Goal: Information Seeking & Learning: Check status

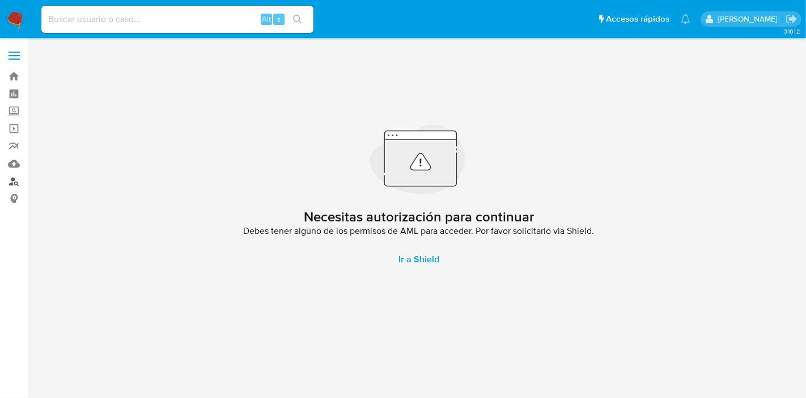
click at [14, 183] on link "Buscador de personas" at bounding box center [67, 181] width 135 height 18
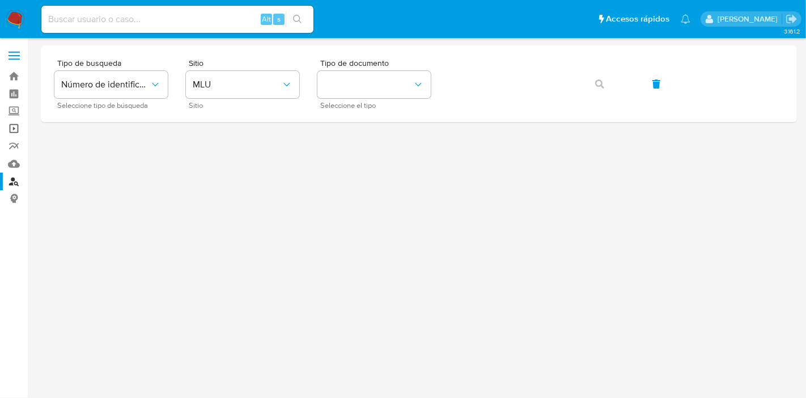
click at [18, 130] on link "Operaciones masivas" at bounding box center [67, 129] width 135 height 18
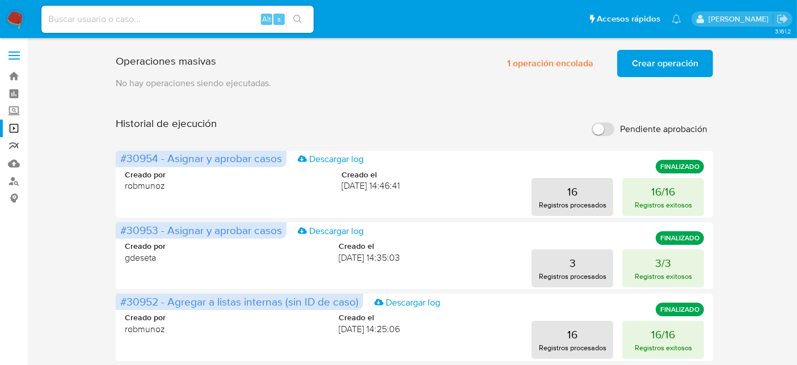
click at [14, 148] on link "Reportes" at bounding box center [67, 146] width 135 height 18
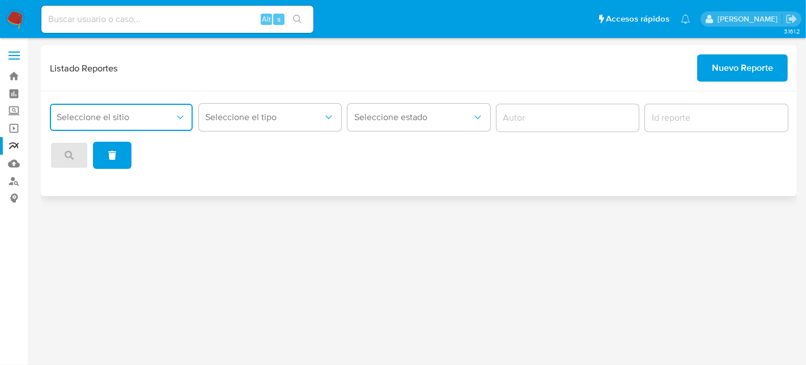
click at [168, 129] on button "Seleccione el sitio" at bounding box center [121, 117] width 143 height 27
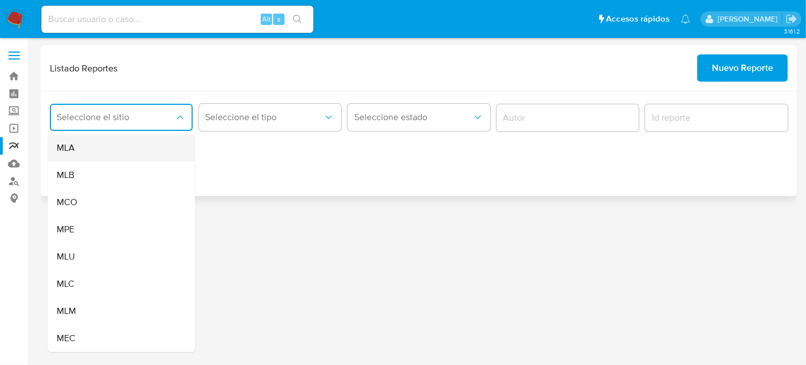
click at [111, 155] on div "MLA" at bounding box center [118, 147] width 122 height 27
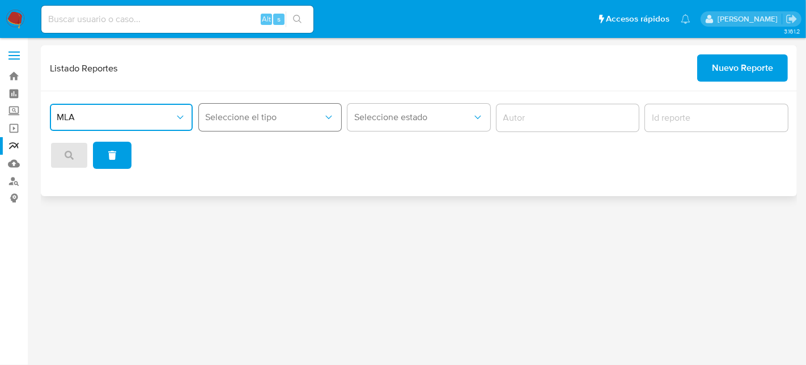
click at [310, 117] on span "Seleccione el tipo" at bounding box center [265, 117] width 118 height 11
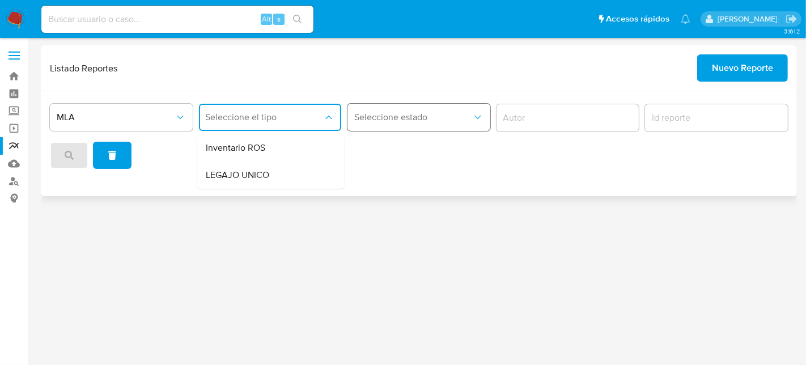
click at [445, 122] on span "Seleccione estado" at bounding box center [413, 117] width 118 height 11
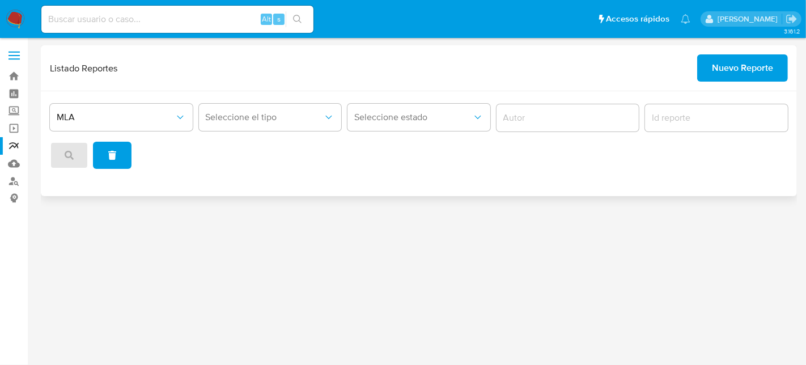
drag, startPoint x: 402, startPoint y: 191, endPoint x: 418, endPoint y: 187, distance: 17.1
click at [401, 191] on div "MLA Seleccione el tipo Seleccione estado" at bounding box center [419, 143] width 757 height 105
click at [256, 116] on span "Seleccione el tipo" at bounding box center [265, 117] width 118 height 11
click at [417, 169] on div "MLA Seleccione el tipo Seleccione estado" at bounding box center [419, 143] width 757 height 105
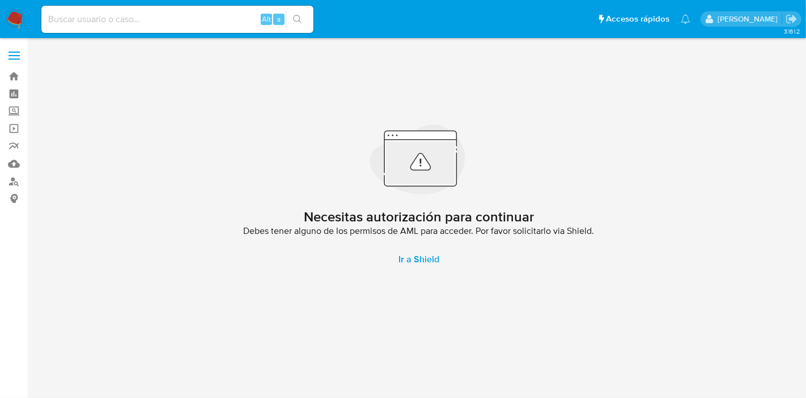
click at [204, 19] on input at bounding box center [177, 19] width 272 height 15
paste input "320437154"
type input "320437154"
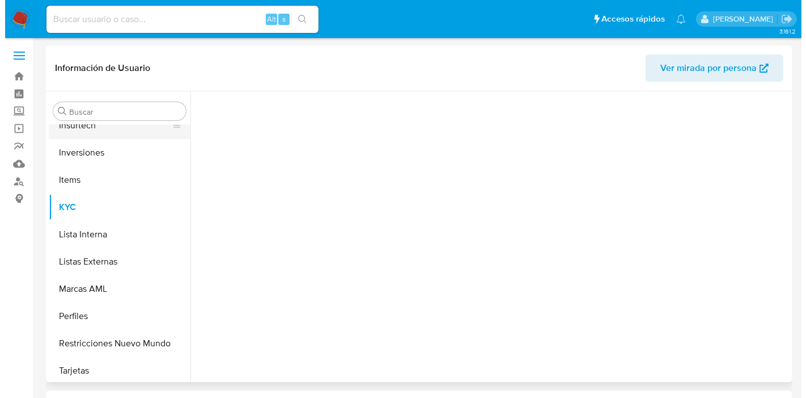
scroll to position [588, 0]
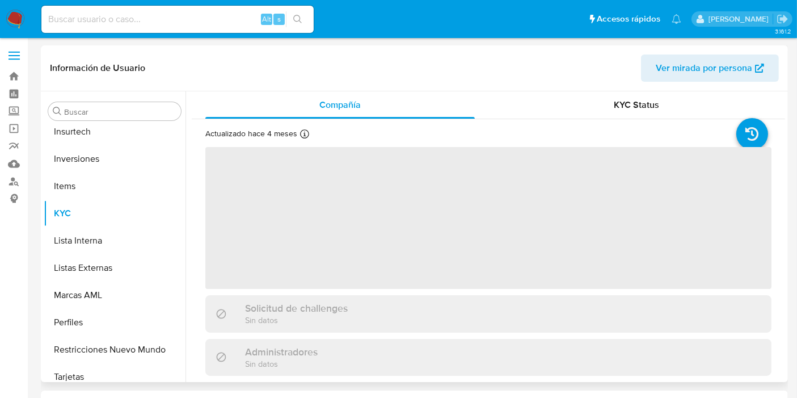
scroll to position [588, 0]
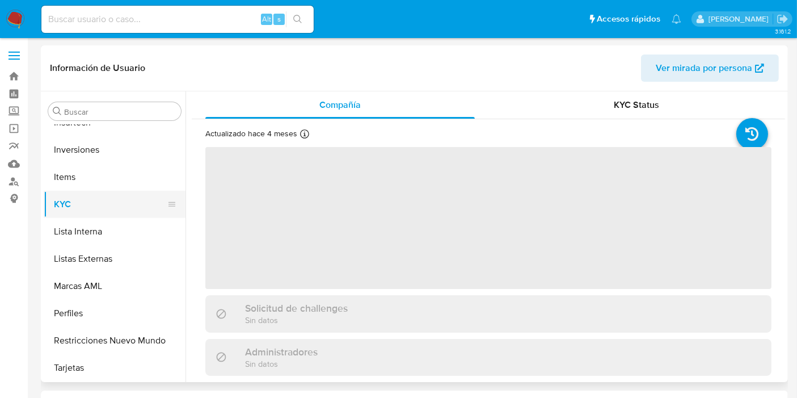
click at [75, 195] on button "KYC" at bounding box center [110, 204] width 133 height 27
select select "10"
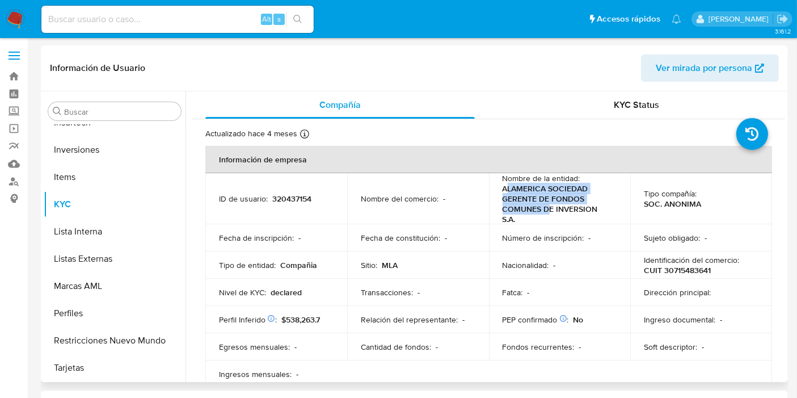
drag, startPoint x: 504, startPoint y: 192, endPoint x: 572, endPoint y: 217, distance: 72.5
click at [551, 212] on p "ALAMERICA SOCIEDAD GERENTE DE FONDOS COMUNES DE INVERSION S.A." at bounding box center [557, 203] width 110 height 41
click at [581, 219] on p "ALAMERICA SOCIEDAD GERENTE DE FONDOS COMUNES DE INVERSION S.A." at bounding box center [557, 203] width 110 height 41
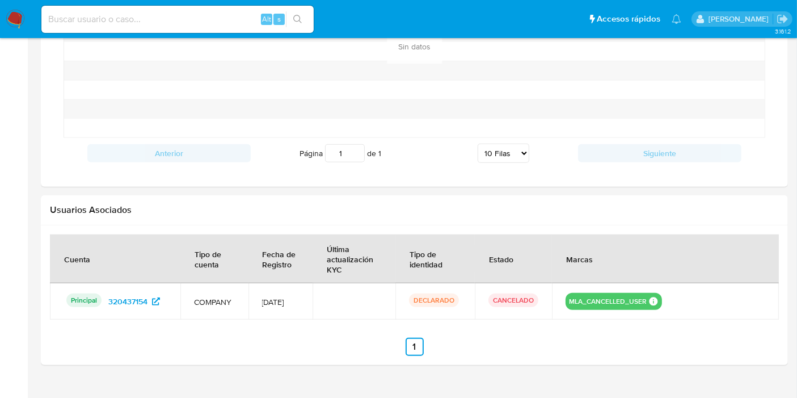
scroll to position [987, 0]
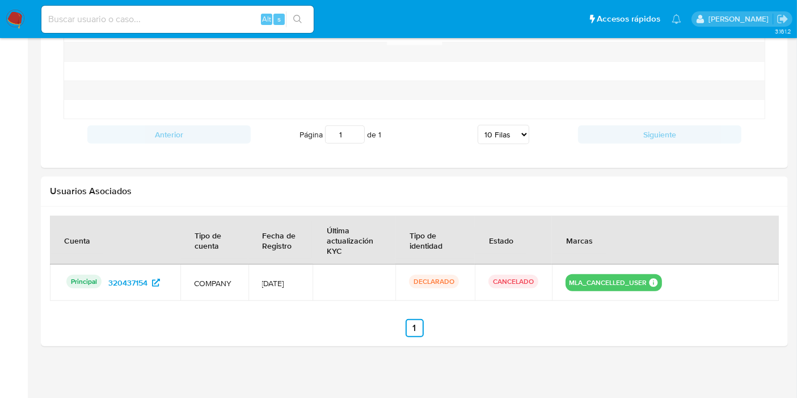
click at [618, 280] on button "MLA_CANCELLED_USER" at bounding box center [608, 282] width 78 height 5
click at [619, 280] on button "MLA_CANCELLED_USER" at bounding box center [608, 282] width 78 height 5
click at [198, 307] on section at bounding box center [414, 275] width 729 height 121
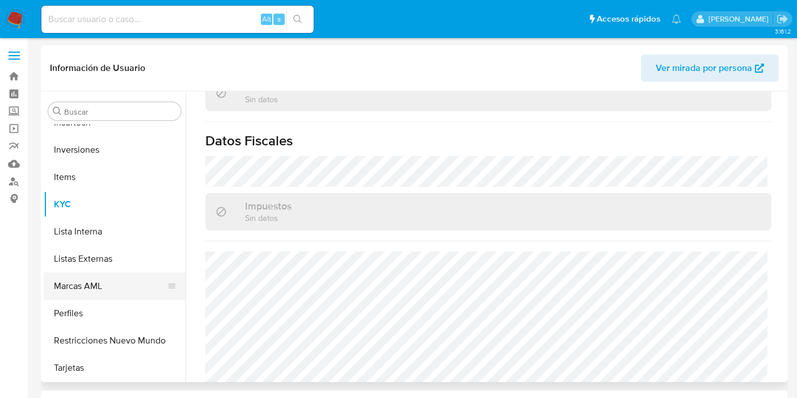
scroll to position [462, 0]
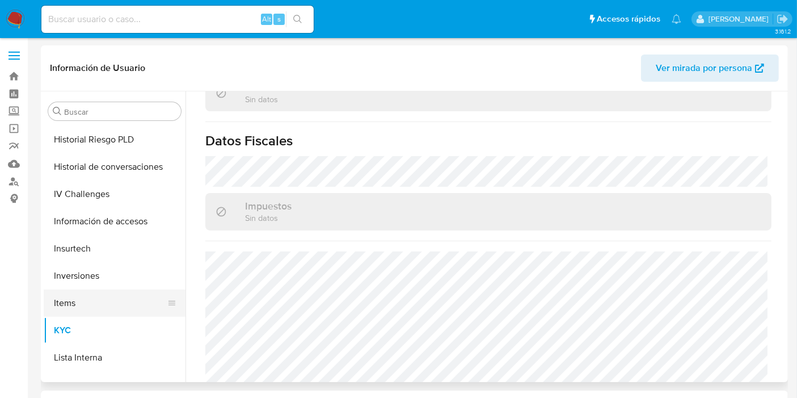
click at [88, 299] on button "Items" at bounding box center [110, 302] width 133 height 27
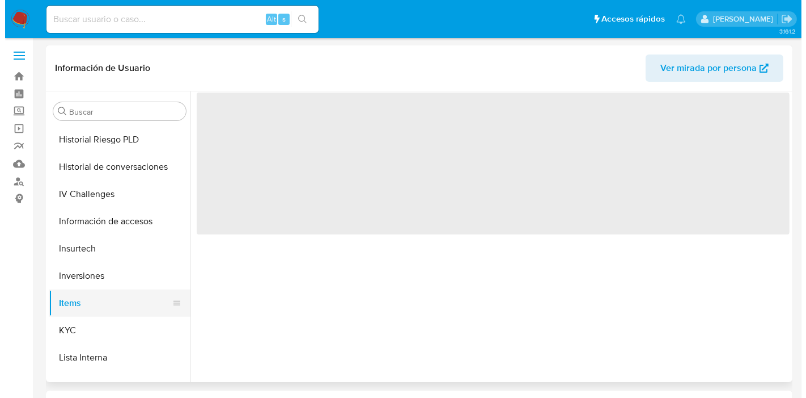
scroll to position [0, 0]
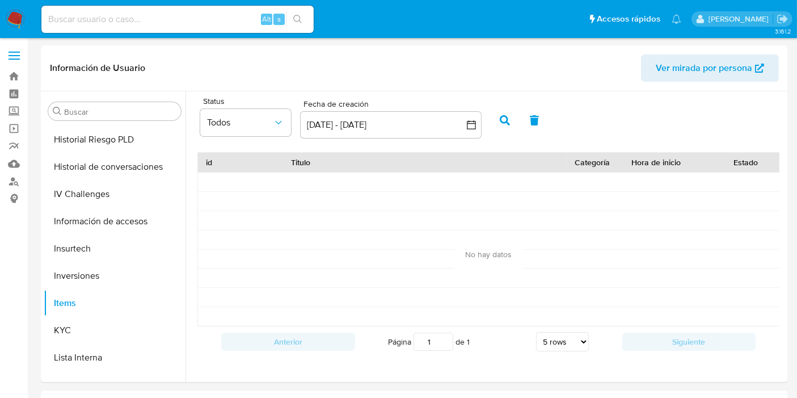
click at [220, 21] on input at bounding box center [177, 19] width 272 height 15
paste input "578374913"
type input "578374913"
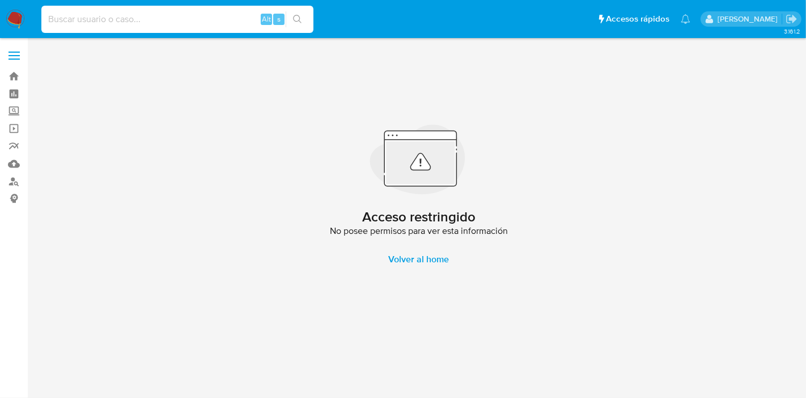
click at [170, 17] on input at bounding box center [177, 19] width 272 height 15
click at [165, 25] on input at bounding box center [177, 19] width 272 height 15
paste input "578374913"
type input "578374913"
click at [294, 23] on icon "search-icon" at bounding box center [297, 19] width 9 height 9
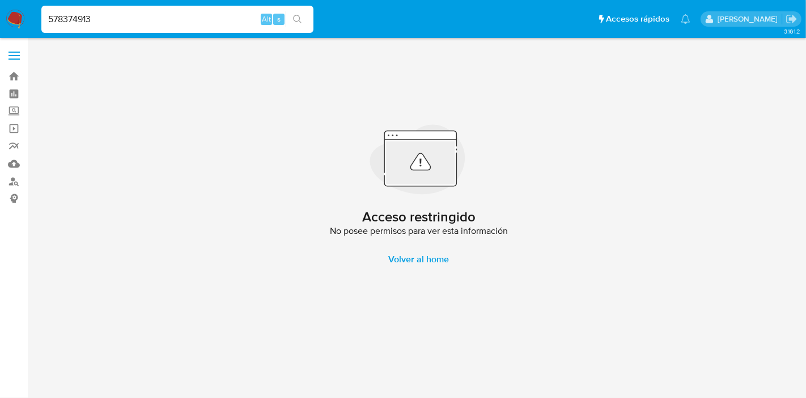
click at [173, 27] on div "578374913 Alt s" at bounding box center [177, 19] width 272 height 27
click at [161, 18] on input "578374913" at bounding box center [177, 19] width 272 height 15
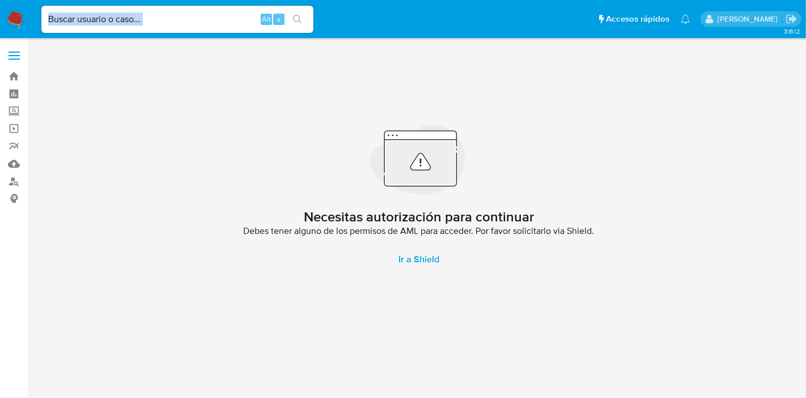
click at [188, 26] on div "Alt s" at bounding box center [177, 19] width 272 height 27
click at [189, 16] on input at bounding box center [177, 19] width 272 height 15
paste input "1725924548"
type input "1725924548"
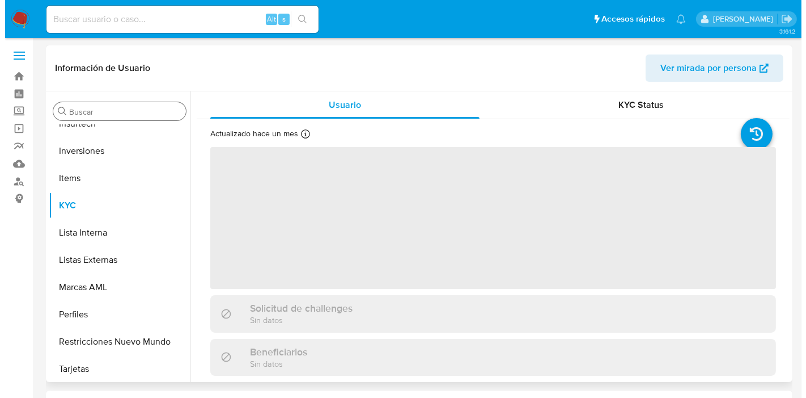
scroll to position [588, 0]
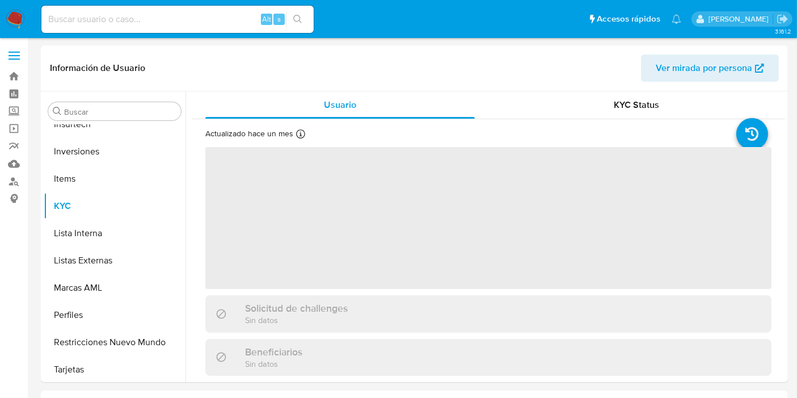
scroll to position [588, 0]
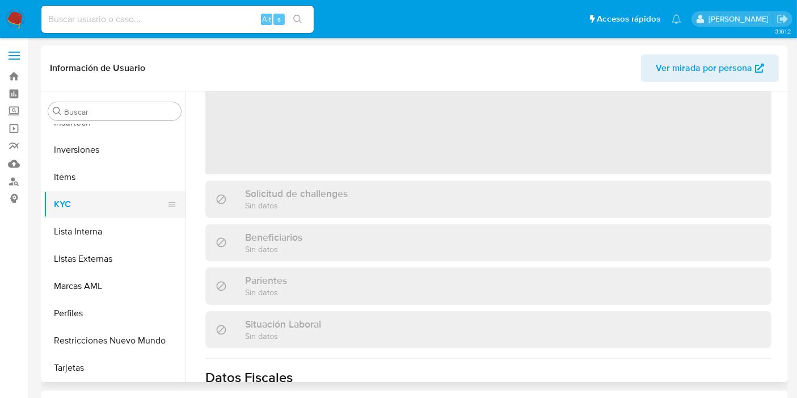
select select "10"
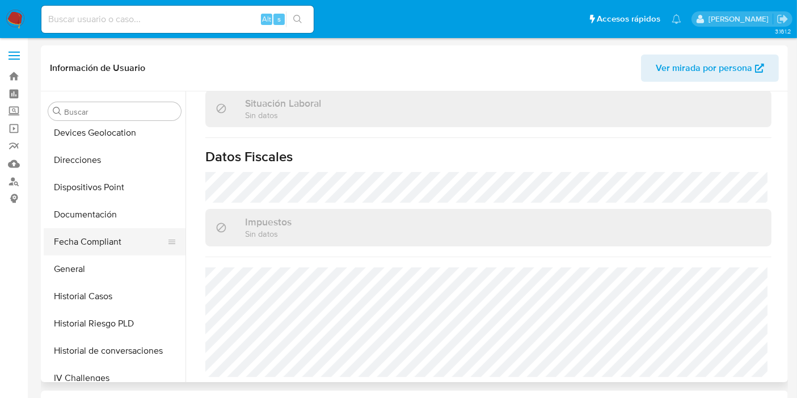
scroll to position [272, 0]
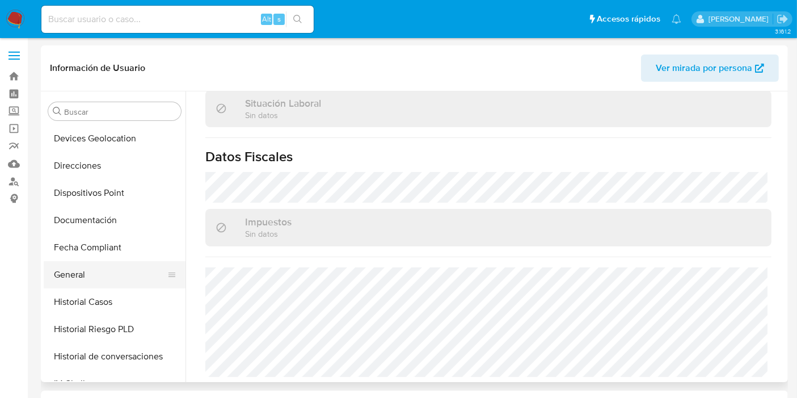
click at [91, 282] on button "General" at bounding box center [110, 274] width 133 height 27
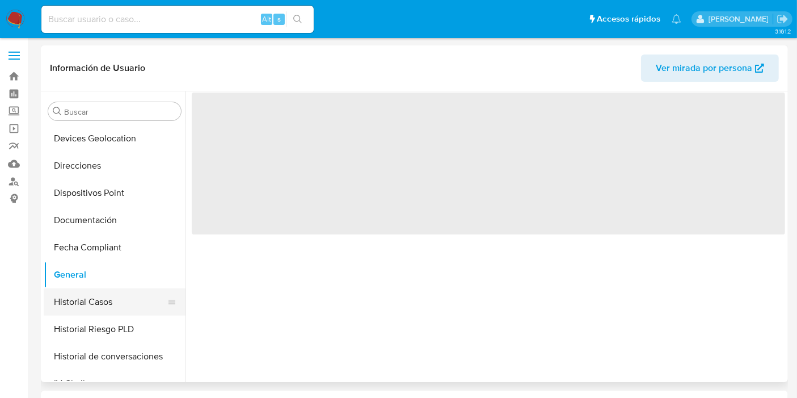
scroll to position [0, 0]
click at [91, 303] on button "Historial Casos" at bounding box center [110, 301] width 133 height 27
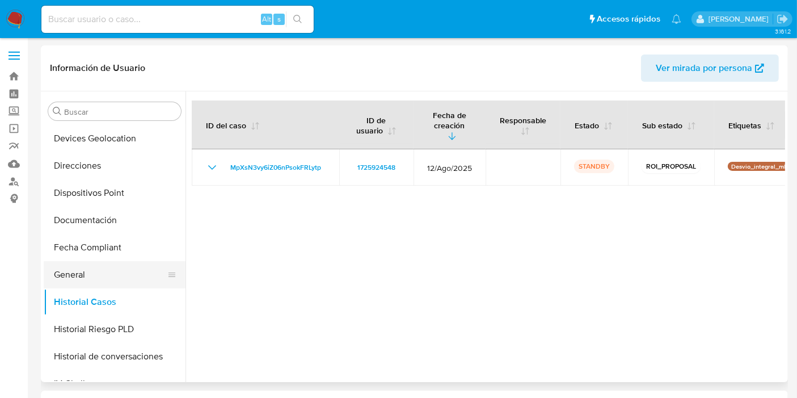
click at [84, 273] on button "General" at bounding box center [110, 274] width 133 height 27
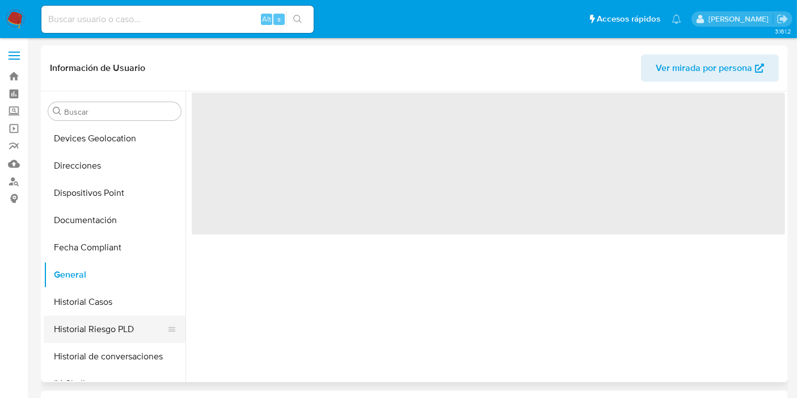
click at [99, 327] on button "Historial Riesgo PLD" at bounding box center [110, 328] width 133 height 27
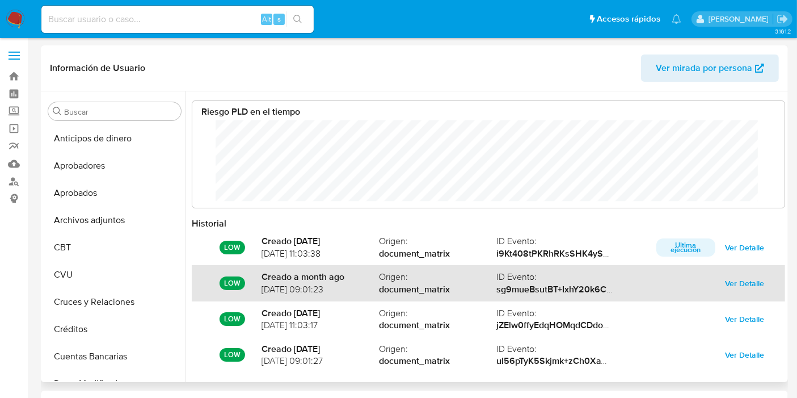
scroll to position [85, 570]
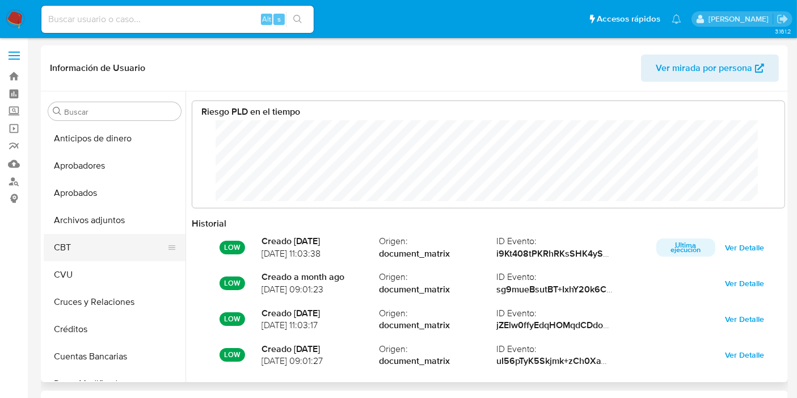
click at [96, 246] on button "CBT" at bounding box center [110, 247] width 133 height 27
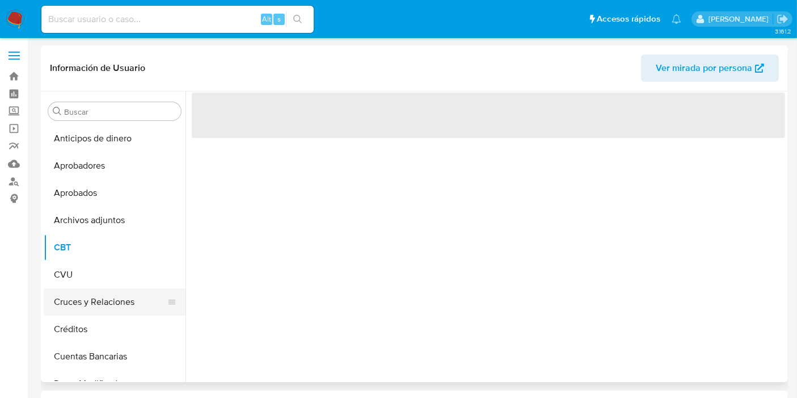
click at [70, 302] on button "Cruces y Relaciones" at bounding box center [110, 301] width 133 height 27
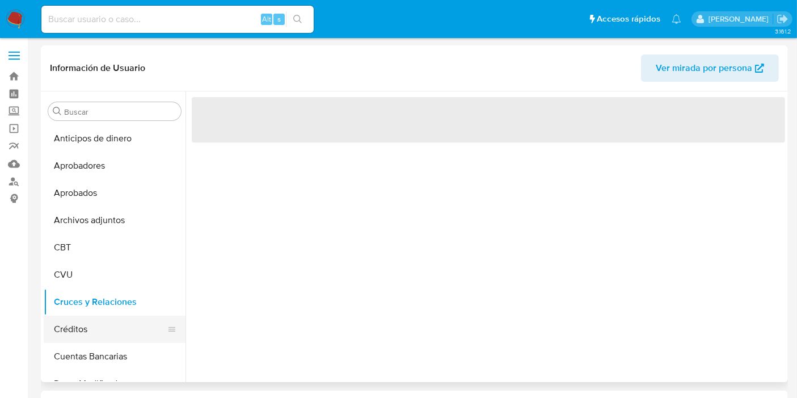
click at [81, 330] on button "Créditos" at bounding box center [110, 328] width 133 height 27
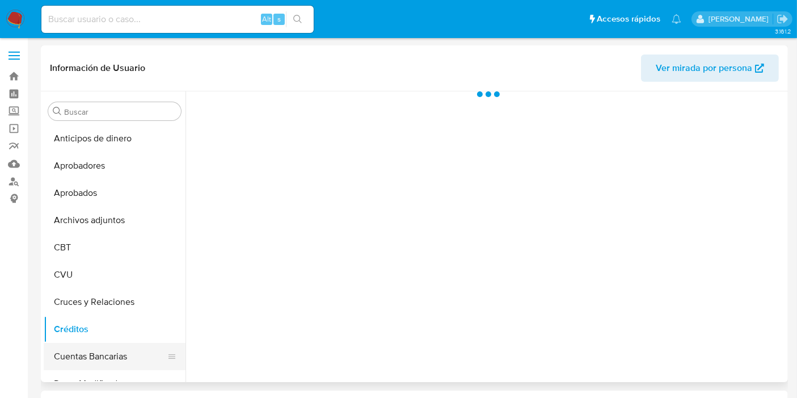
click at [96, 363] on button "Cuentas Bancarias" at bounding box center [110, 356] width 133 height 27
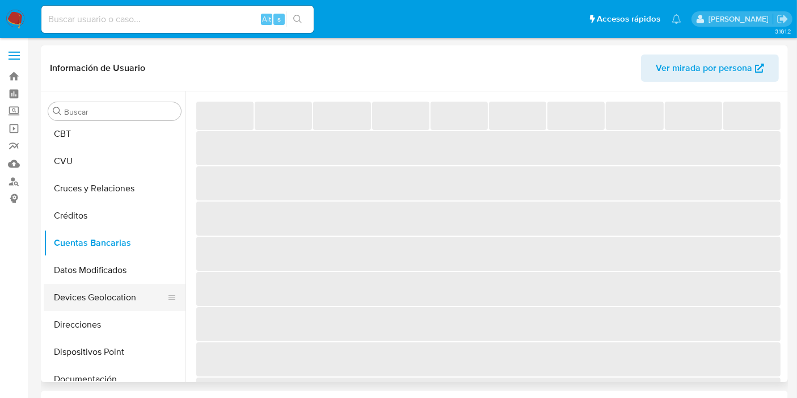
scroll to position [126, 0]
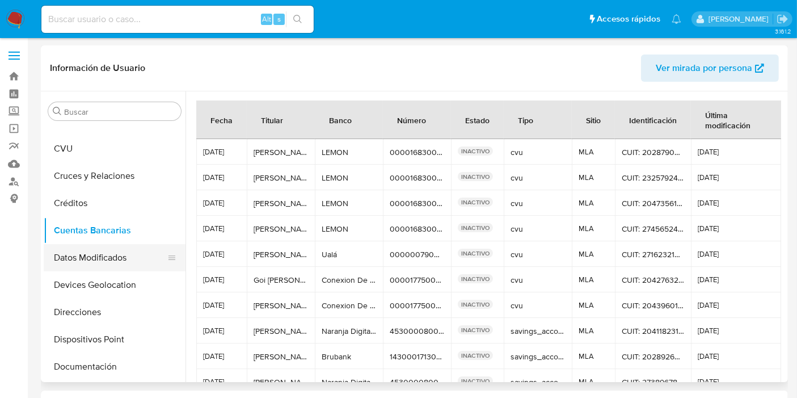
click at [91, 262] on button "Datos Modificados" at bounding box center [110, 257] width 133 height 27
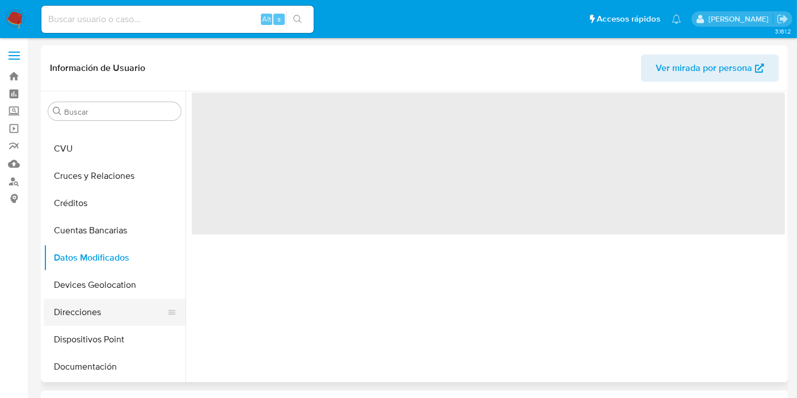
click at [92, 299] on button "Direcciones" at bounding box center [110, 311] width 133 height 27
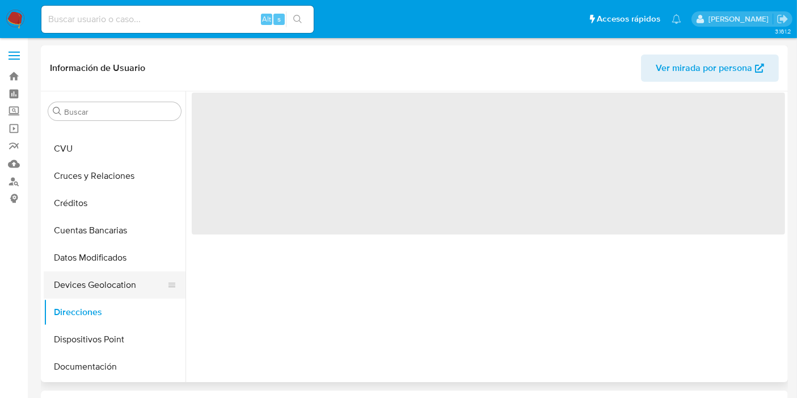
click at [92, 289] on button "Devices Geolocation" at bounding box center [110, 284] width 133 height 27
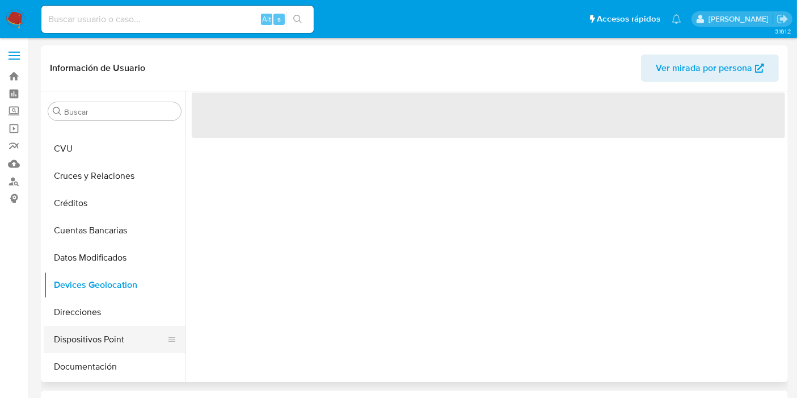
click at [99, 335] on button "Dispositivos Point" at bounding box center [110, 339] width 133 height 27
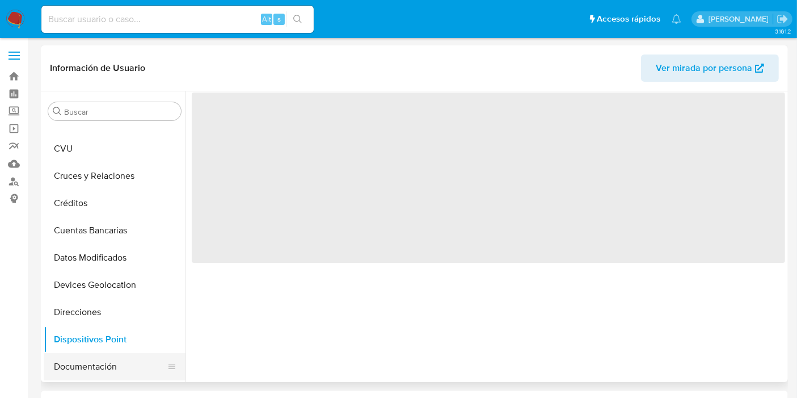
click at [102, 365] on button "Documentación" at bounding box center [110, 366] width 133 height 27
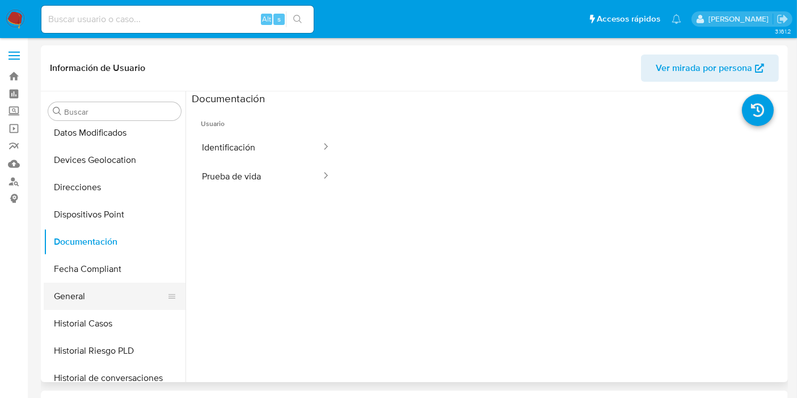
scroll to position [252, 0]
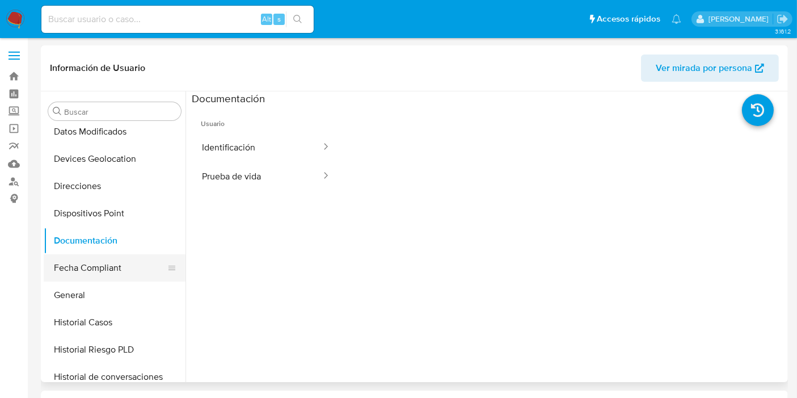
click at [90, 268] on button "Fecha Compliant" at bounding box center [110, 267] width 133 height 27
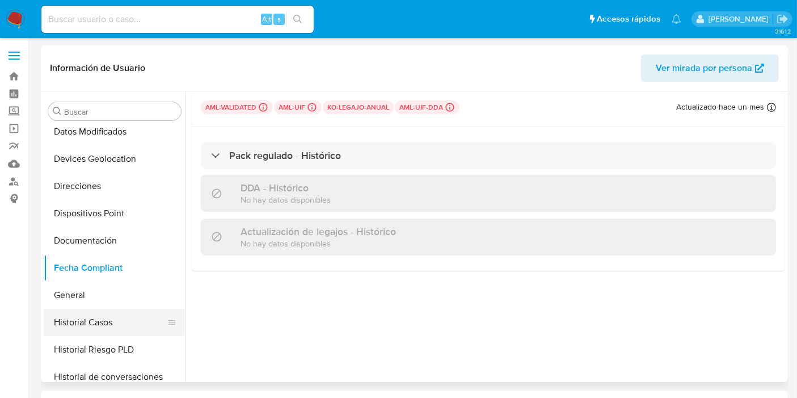
click at [98, 312] on button "Historial Casos" at bounding box center [110, 322] width 133 height 27
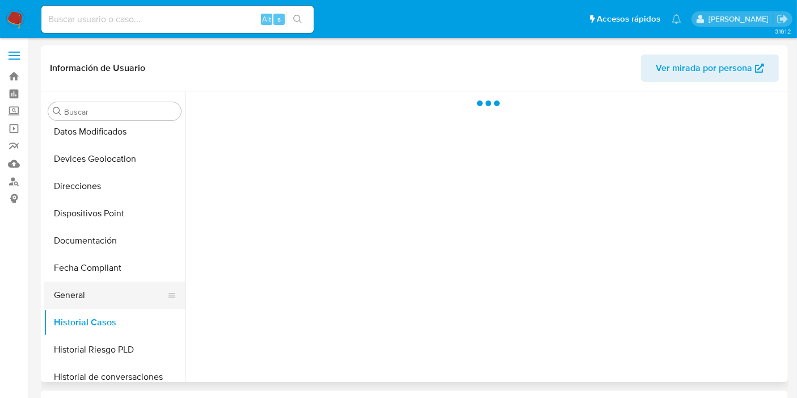
click at [91, 294] on button "General" at bounding box center [110, 294] width 133 height 27
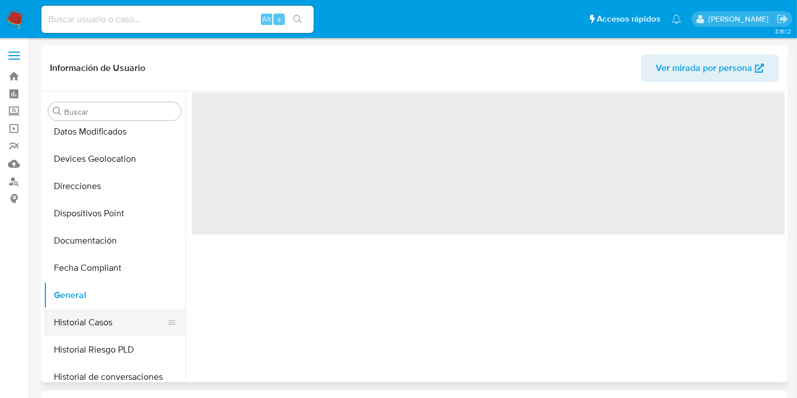
click at [90, 326] on button "Historial Casos" at bounding box center [110, 322] width 133 height 27
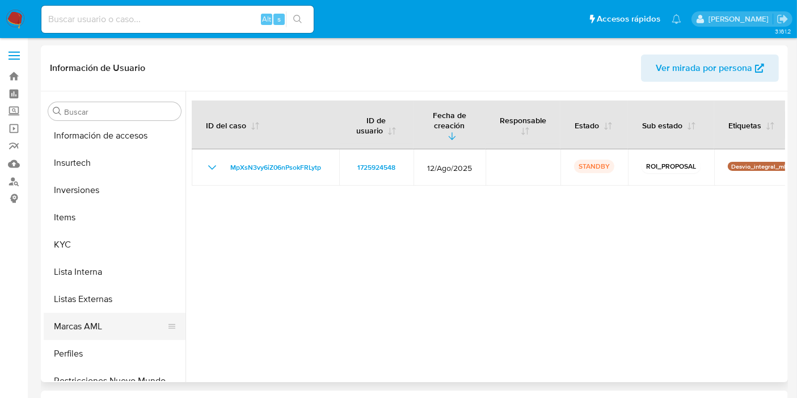
scroll to position [567, 0]
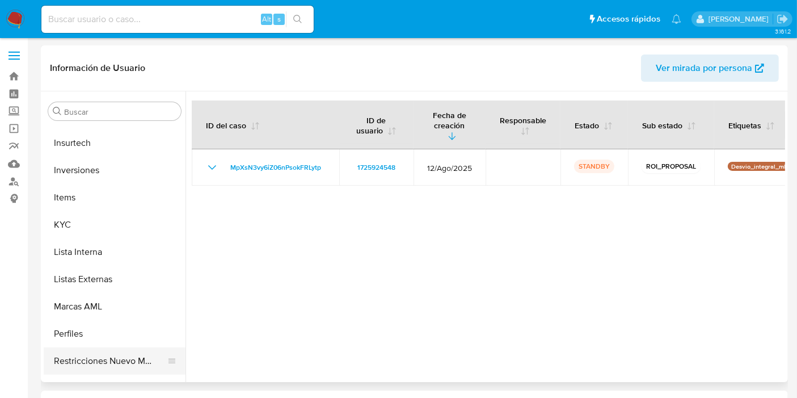
click at [84, 358] on button "Restricciones Nuevo Mundo" at bounding box center [110, 360] width 133 height 27
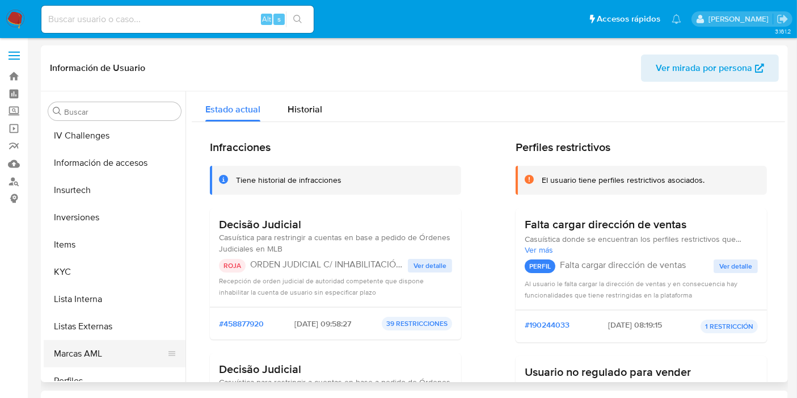
scroll to position [504, 0]
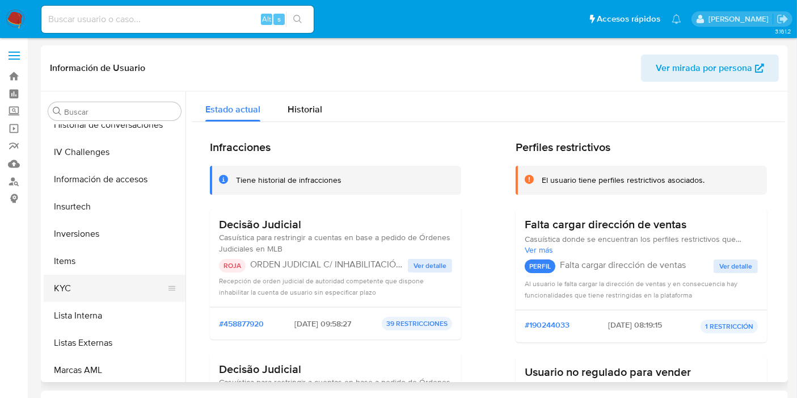
click at [63, 280] on button "KYC" at bounding box center [110, 287] width 133 height 27
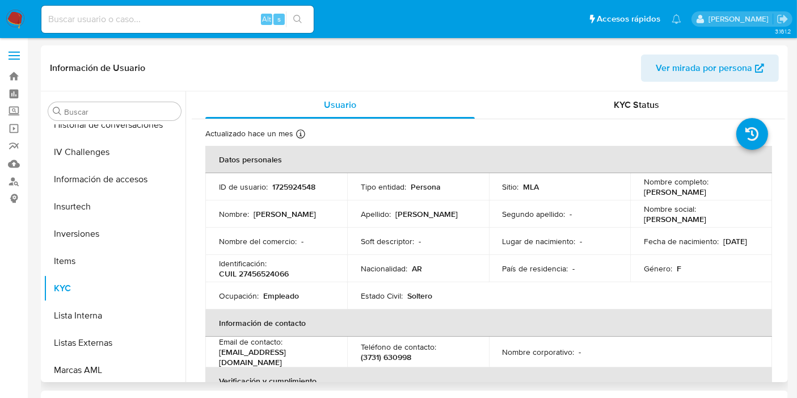
click at [272, 267] on div "Identificación : CUIL 27456524066" at bounding box center [276, 268] width 115 height 20
click at [272, 273] on p "CUIL 27456524066" at bounding box center [254, 273] width 70 height 10
copy p "27456524066"
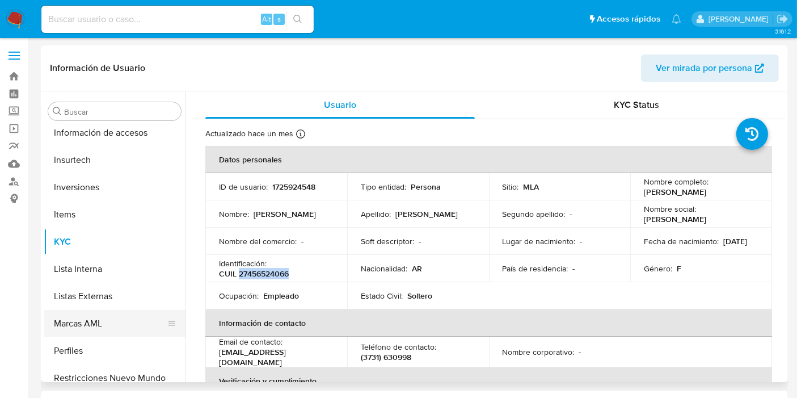
scroll to position [588, 0]
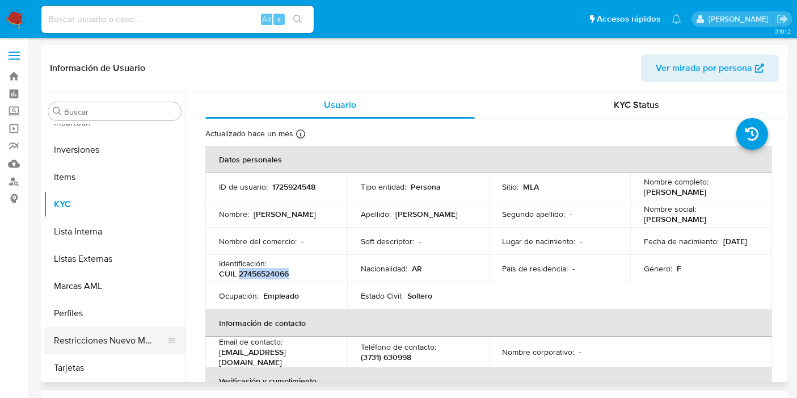
click at [81, 341] on button "Restricciones Nuevo Mundo" at bounding box center [110, 340] width 133 height 27
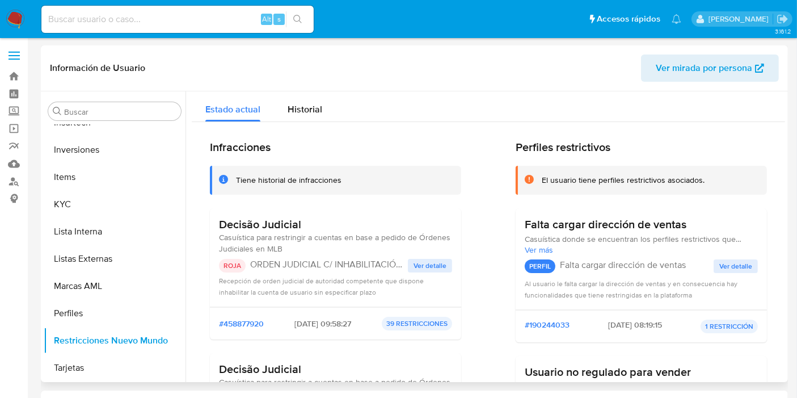
click at [416, 267] on span "Ver detalle" at bounding box center [429, 265] width 33 height 11
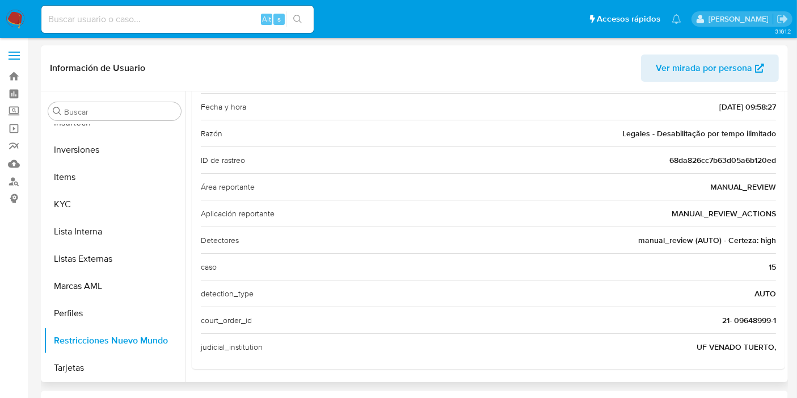
scroll to position [63, 0]
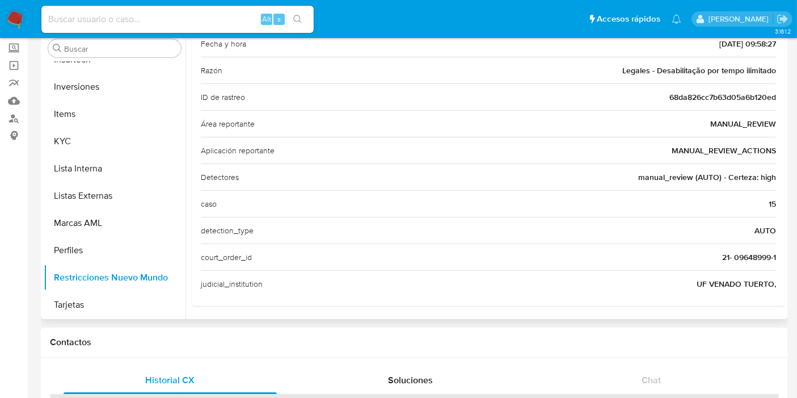
drag, startPoint x: 709, startPoint y: 276, endPoint x: 759, endPoint y: 280, distance: 49.5
click at [758, 279] on span "UF VENADO TUERTO," at bounding box center [735, 283] width 79 height 11
click at [760, 284] on span "UF VENADO TUERTO," at bounding box center [735, 283] width 79 height 11
click at [713, 286] on span "UF VENADO TUERTO," at bounding box center [735, 283] width 79 height 11
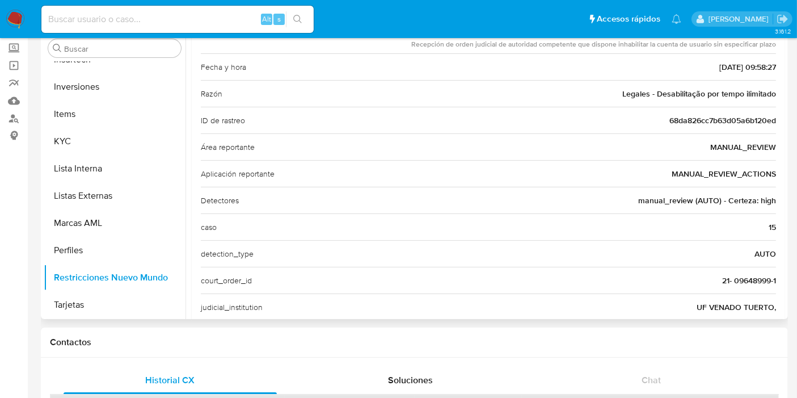
scroll to position [119, 0]
click at [711, 295] on div "judicial_institution UF VENADO TUERTO," at bounding box center [488, 307] width 575 height 27
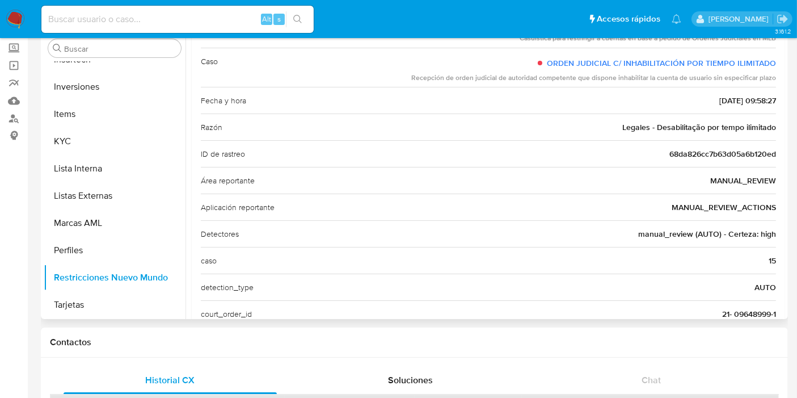
scroll to position [143, 0]
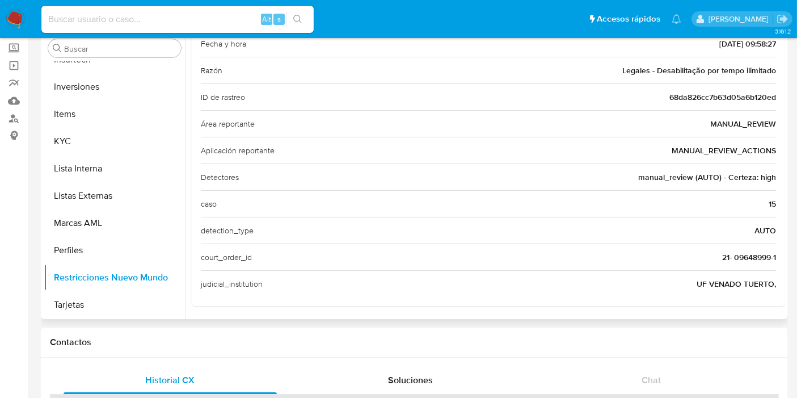
drag, startPoint x: 755, startPoint y: 200, endPoint x: 742, endPoint y: 272, distance: 73.3
click at [742, 272] on div "Casuística Decisão Judicial Casuística para restringir a cuentas en base a pedi…" at bounding box center [488, 124] width 575 height 345
click at [745, 270] on div "judicial_institution UF VENADO TUERTO," at bounding box center [488, 283] width 575 height 27
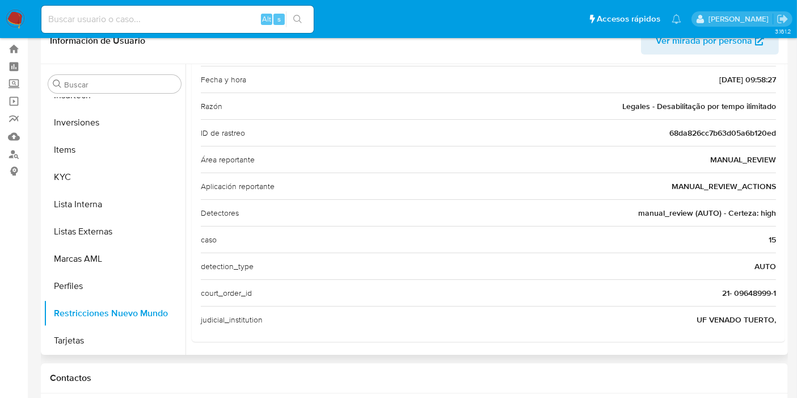
scroll to position [0, 0]
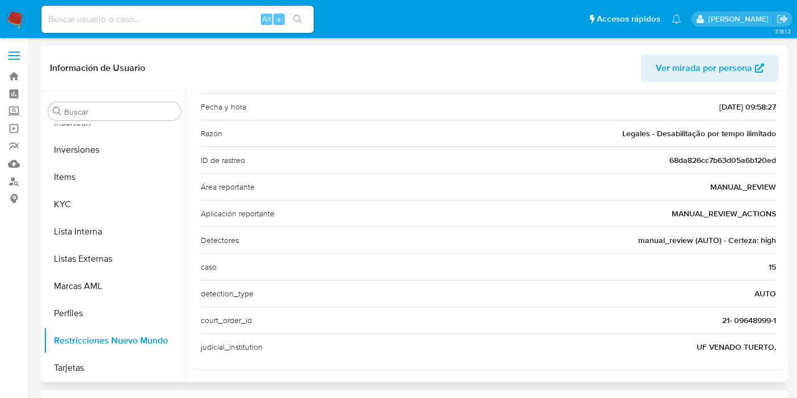
drag, startPoint x: 689, startPoint y: 76, endPoint x: 622, endPoint y: 174, distance: 119.1
click at [622, 170] on div "Información de Usuario Ver mirada por persona Buscar Anticipos de dinero Aproba…" at bounding box center [414, 213] width 747 height 336
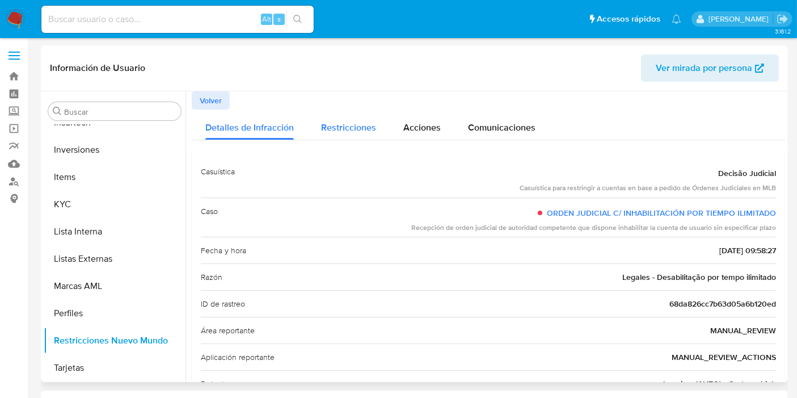
click at [348, 128] on span "Restricciones" at bounding box center [348, 127] width 55 height 13
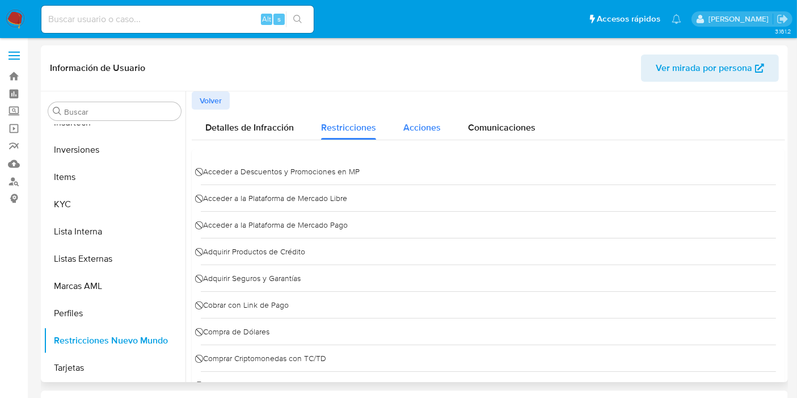
click at [413, 133] on span "Acciones" at bounding box center [421, 127] width 37 height 13
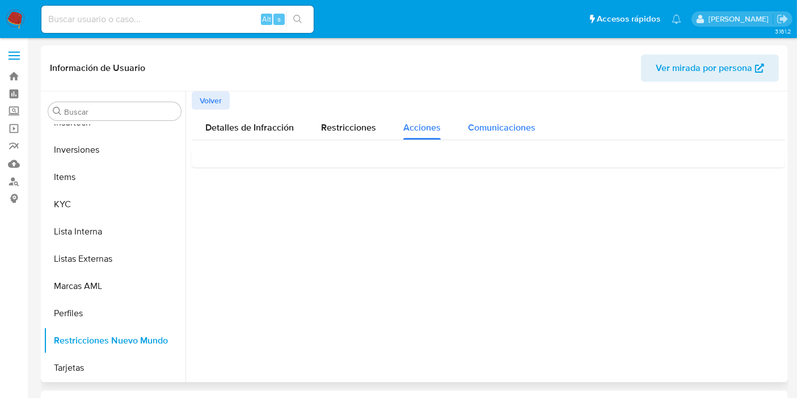
click at [460, 125] on button "Comunicaciones" at bounding box center [501, 124] width 95 height 30
click at [242, 174] on span "Tu cuenta está suspendida" at bounding box center [262, 173] width 121 height 12
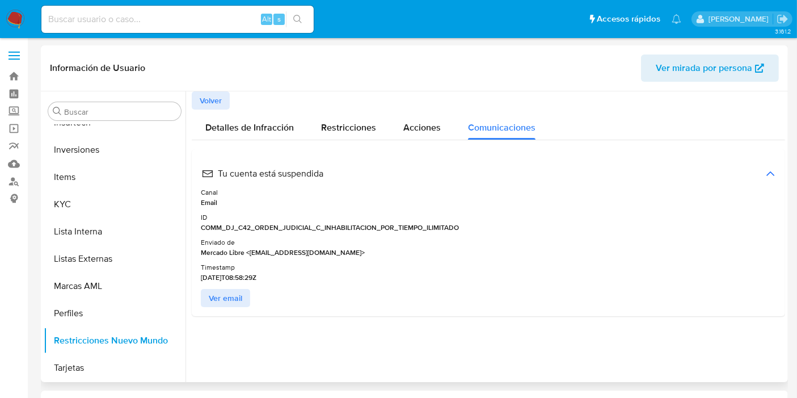
drag, startPoint x: 274, startPoint y: 249, endPoint x: 301, endPoint y: 260, distance: 28.7
click at [230, 257] on div "Enviado de Mercado Libre <no-responder@mercadolibre.com>" at bounding box center [488, 248] width 575 height 19
click at [317, 261] on div "Canal Email ID COMM_DJ_C42_ORDEN_JUDICIAL_C_INHABILITACION_POR_TIEMPO_ILIMITADO…" at bounding box center [488, 236] width 575 height 94
drag, startPoint x: 295, startPoint y: 279, endPoint x: 257, endPoint y: 274, distance: 38.3
click at [257, 274] on div "Timestamp 2025-09-29T08:58:29Z" at bounding box center [488, 273] width 575 height 19
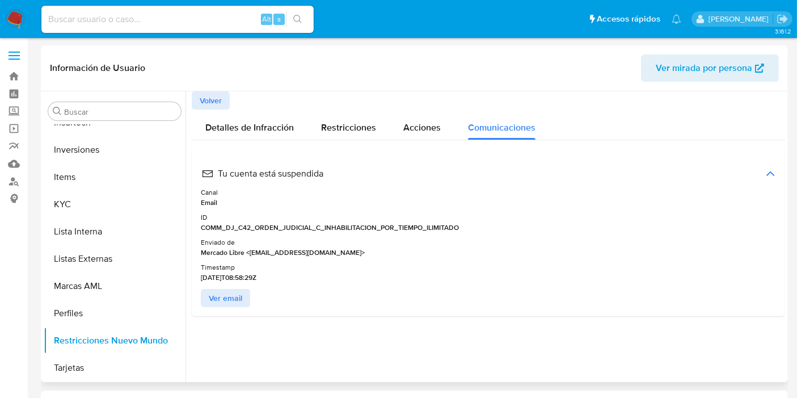
click at [318, 274] on div "Timestamp 2025-09-29T08:58:29Z" at bounding box center [488, 273] width 575 height 19
click at [228, 299] on span "Ver email" at bounding box center [225, 298] width 33 height 16
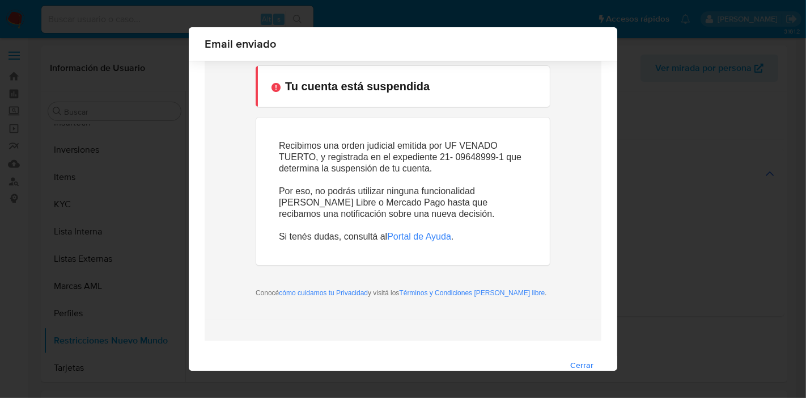
scroll to position [54, 0]
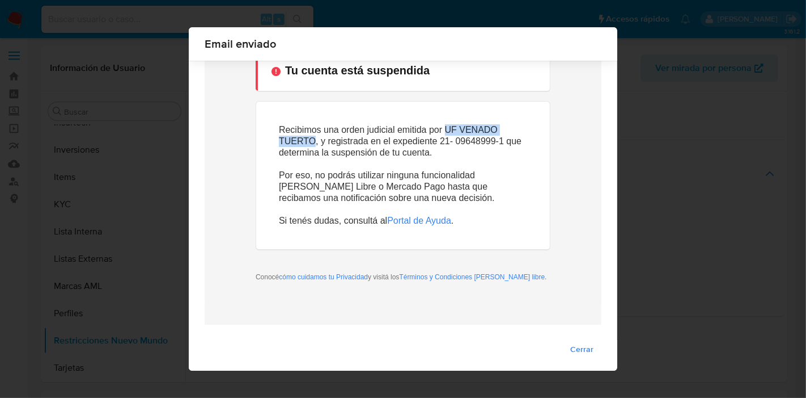
drag, startPoint x: 445, startPoint y: 129, endPoint x: 315, endPoint y: 138, distance: 130.7
click at [315, 138] on p "Recibimos una orden judicial emitida por UF VENADO TUERTO, y registrada en el e…" at bounding box center [402, 146] width 248 height 45
drag, startPoint x: 381, startPoint y: 147, endPoint x: 500, endPoint y: 167, distance: 120.7
click at [469, 144] on p "Recibimos una orden judicial emitida por UF VENADO TUERTO, y registrada en el e…" at bounding box center [402, 146] width 248 height 45
click at [500, 167] on p "Recibimos una orden judicial emitida por UF VENADO TUERTO, y registrada en el e…" at bounding box center [402, 146] width 248 height 45
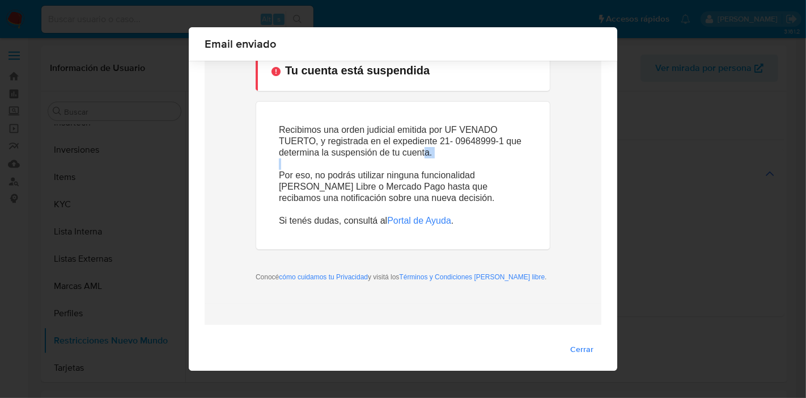
drag, startPoint x: 400, startPoint y: 146, endPoint x: 425, endPoint y: 152, distance: 25.6
click at [423, 147] on p "Recibimos una orden judicial emitida por UF VENADO TUERTO, y registrada en el e…" at bounding box center [402, 146] width 248 height 45
drag, startPoint x: 429, startPoint y: 160, endPoint x: 422, endPoint y: 164, distance: 8.1
click at [429, 161] on p "Recibimos una orden judicial emitida por UF VENADO TUERTO, y registrada en el e…" at bounding box center [402, 146] width 248 height 45
drag, startPoint x: 343, startPoint y: 186, endPoint x: 361, endPoint y: 181, distance: 18.3
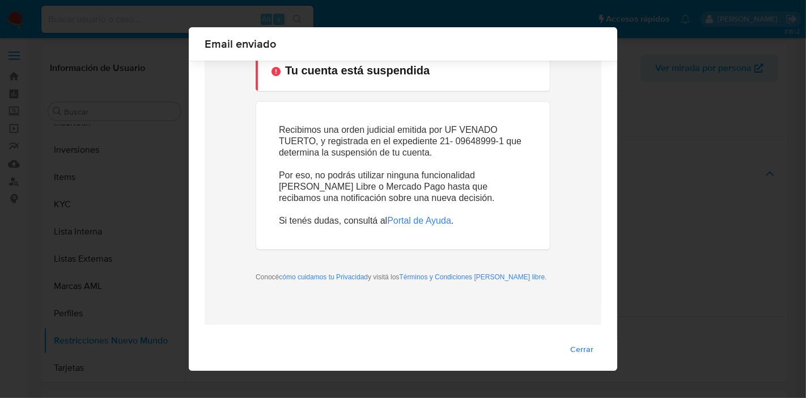
click at [344, 187] on p "Por eso, no podrás utilizar ninguna funcionalidad de Mercado Libre o Mercado Pa…" at bounding box center [402, 186] width 248 height 34
drag, startPoint x: 364, startPoint y: 181, endPoint x: 476, endPoint y: 178, distance: 112.3
click at [471, 174] on p "Por eso, no podrás utilizar ninguna funcionalidad de Mercado Libre o Mercado Pa…" at bounding box center [402, 186] width 248 height 34
drag, startPoint x: 477, startPoint y: 179, endPoint x: 470, endPoint y: 191, distance: 14.8
click at [477, 179] on p "Por eso, no podrás utilizar ninguna funcionalidad de Mercado Libre o Mercado Pa…" at bounding box center [402, 186] width 248 height 34
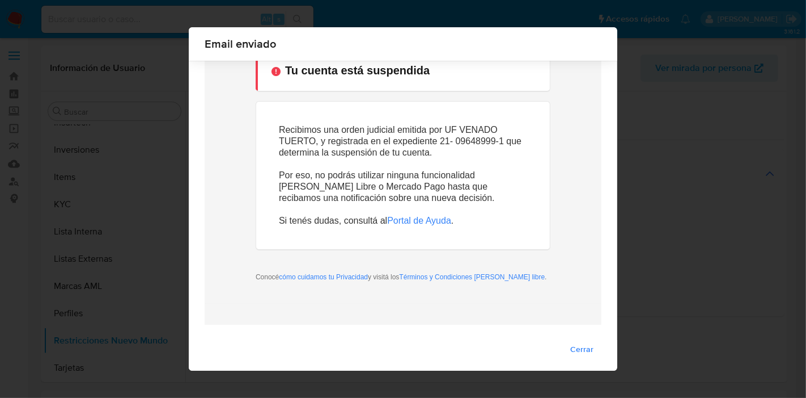
click at [395, 192] on p "Por eso, no podrás utilizar ninguna funcionalidad de Mercado Libre o Mercado Pa…" at bounding box center [402, 186] width 248 height 34
